Goal: Transaction & Acquisition: Purchase product/service

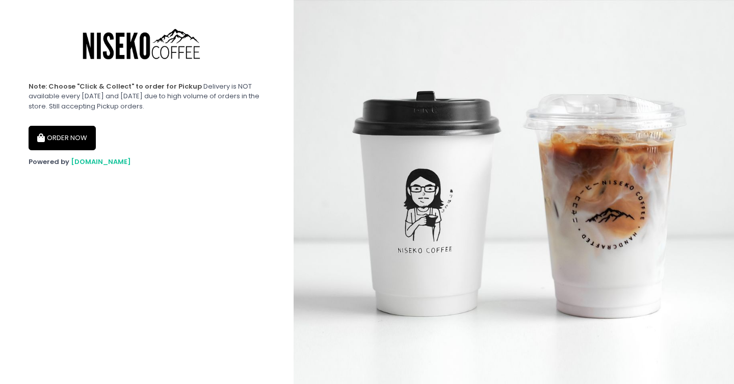
click at [76, 136] on button "ORDER NOW" at bounding box center [62, 138] width 67 height 24
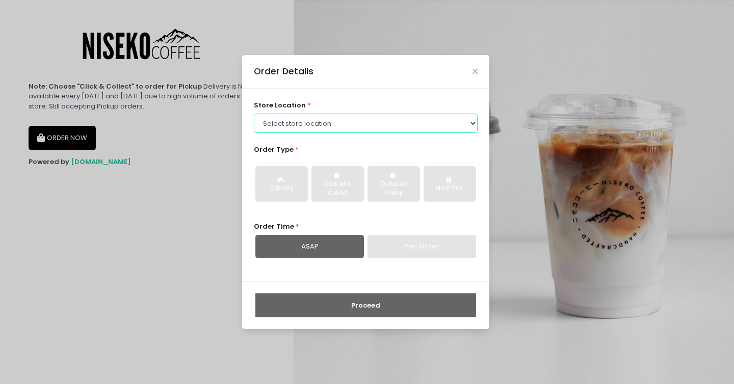
click at [389, 119] on select "Select store location [GEOGRAPHIC_DATA] [GEOGRAPHIC_DATA] Niseko Coffee [GEOGRA…" at bounding box center [366, 123] width 224 height 19
select select "645a039fd957f8b56cab6e88"
click at [254, 114] on select "Select store location [GEOGRAPHIC_DATA] [GEOGRAPHIC_DATA] Niseko Coffee [GEOGRA…" at bounding box center [366, 123] width 224 height 19
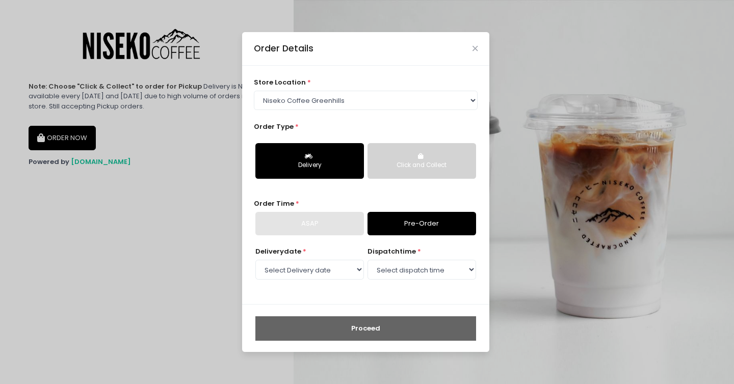
click at [321, 164] on div "Delivery" at bounding box center [310, 165] width 94 height 9
click at [315, 220] on div "ASAP" at bounding box center [309, 223] width 109 height 23
click at [403, 265] on select "Select dispatch time" at bounding box center [422, 269] width 109 height 19
click at [346, 271] on select "Select Delivery date [DATE] [DATE] [DATE] [DATE] [DATE] [DATE] [DATE] [DATE] [D…" at bounding box center [309, 269] width 109 height 19
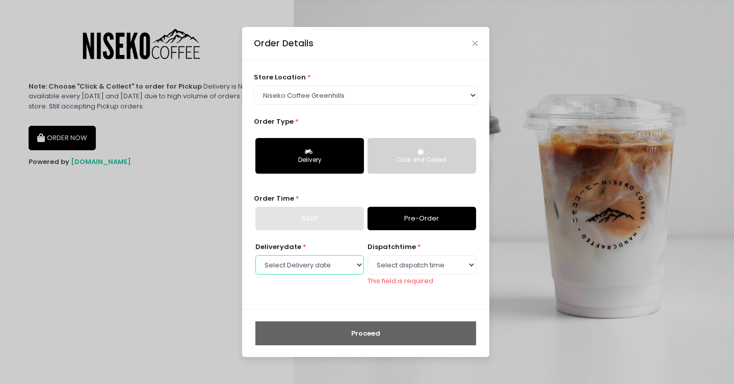
select select "[DATE]"
click at [255, 260] on select "Select Delivery date [DATE] [DATE] [DATE] [DATE] [DATE] [DATE] [DATE] [DATE] [D…" at bounding box center [309, 264] width 109 height 19
click at [419, 259] on select "Select dispatch time 11:00 AM - 11:30 AM 11:30 AM - 12:00 PM 12:00 PM - 12:30 P…" at bounding box center [422, 264] width 109 height 19
select select "11:00"
click at [368, 260] on select "Select dispatch time 11:00 AM - 11:30 AM 11:30 AM - 12:00 PM 12:00 PM - 12:30 P…" at bounding box center [422, 264] width 109 height 19
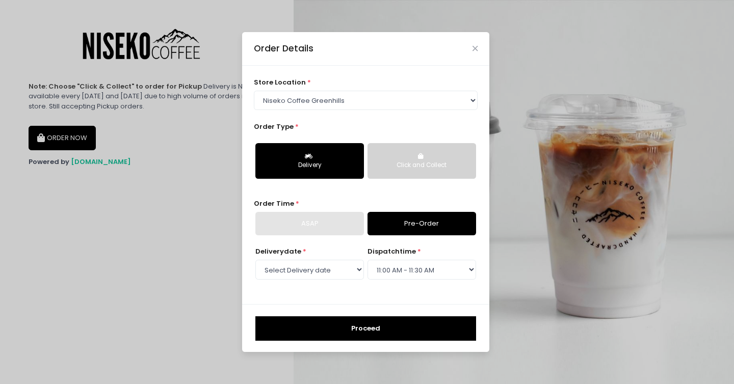
click at [405, 161] on button "Click and Collect" at bounding box center [422, 161] width 109 height 36
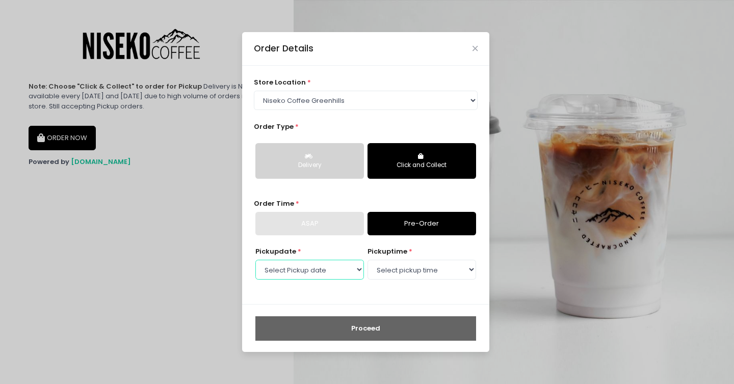
click at [357, 270] on select "Select Pickup date [DATE] [DATE] [DATE] [DATE] [DATE] [DATE] [DATE] [DATE] [DAT…" at bounding box center [309, 269] width 109 height 19
click at [425, 271] on select "Select pickup time 11:00 AM - 11:30 AM 11:30 AM - 12:00 PM 12:00 PM - 12:30 PM …" at bounding box center [422, 269] width 109 height 19
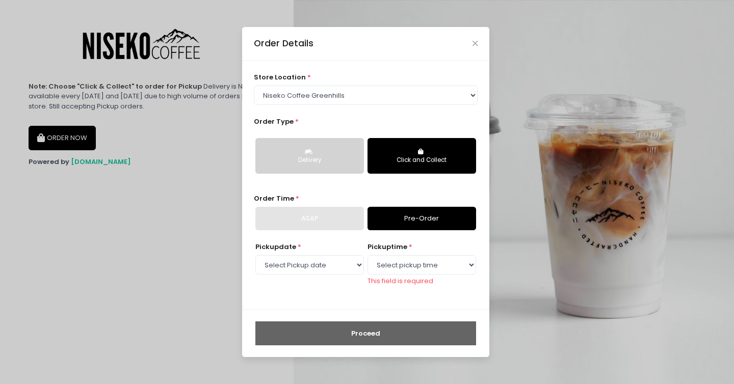
click at [339, 211] on div "ASAP" at bounding box center [309, 218] width 109 height 23
click at [302, 168] on button "Delivery" at bounding box center [309, 156] width 109 height 36
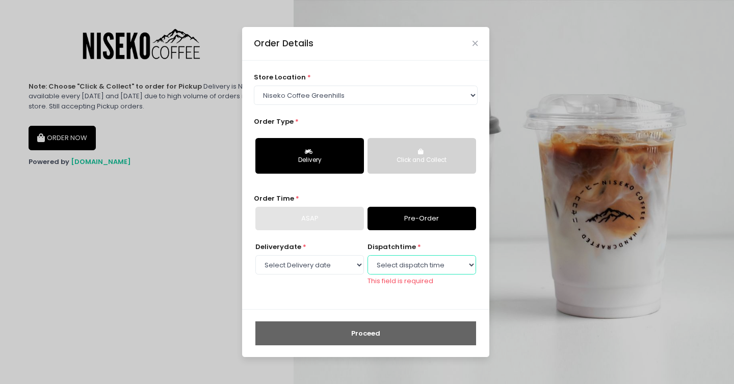
click at [427, 271] on select "Select dispatch time 11:00 AM - 11:30 AM 11:30 AM - 12:00 PM 12:00 PM - 12:30 P…" at bounding box center [422, 264] width 109 height 19
select select "11:00"
click at [368, 260] on select "Select dispatch time 11:00 AM - 11:30 AM 11:30 AM - 12:00 PM 12:00 PM - 12:30 P…" at bounding box center [422, 264] width 109 height 19
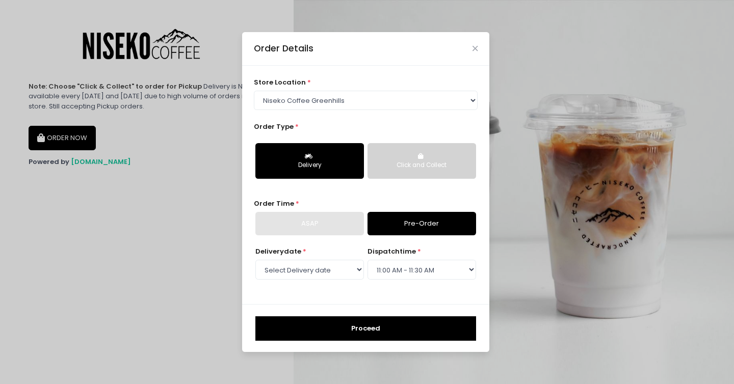
click at [379, 327] on button "Proceed" at bounding box center [365, 329] width 221 height 24
